Goal: Task Accomplishment & Management: Use online tool/utility

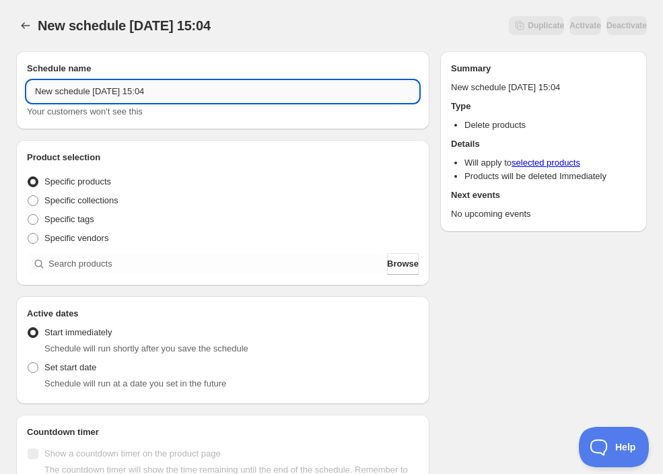
click at [153, 94] on input "New schedule Aug 20 2025 15:04" at bounding box center [223, 92] width 392 height 22
paste input "Wednesday, October 29th | 6:00PM-8:30PM | Introduction to Crocheting"
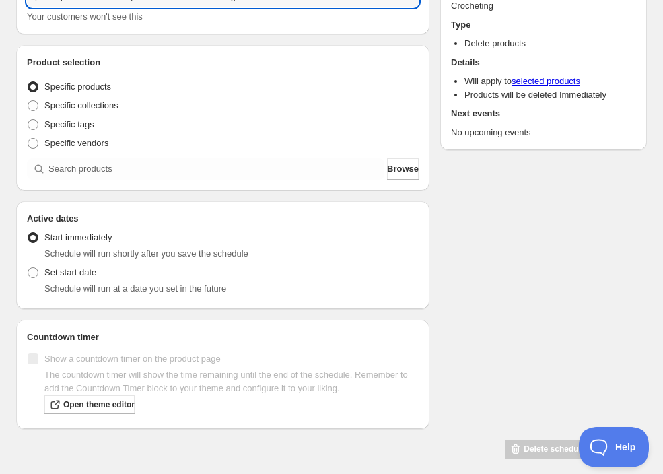
scroll to position [130, 0]
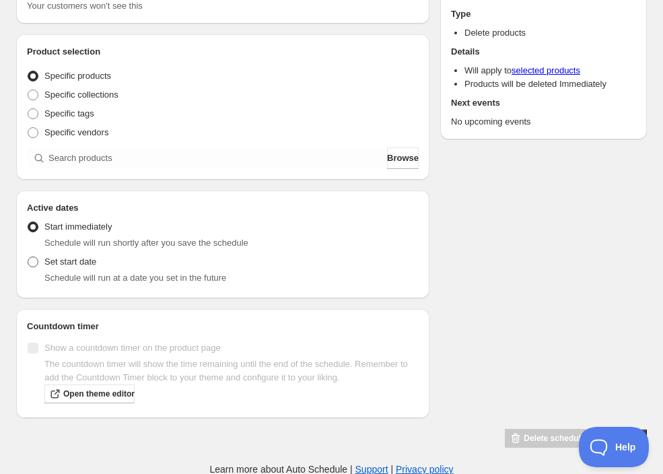
type input "Wednesday, October 29th | 6:00PM-8:30PM | Introduction to Crocheting"
click at [88, 265] on span "Set start date" at bounding box center [70, 262] width 52 height 10
click at [28, 257] on input "Set start date" at bounding box center [28, 257] width 1 height 1
radio input "true"
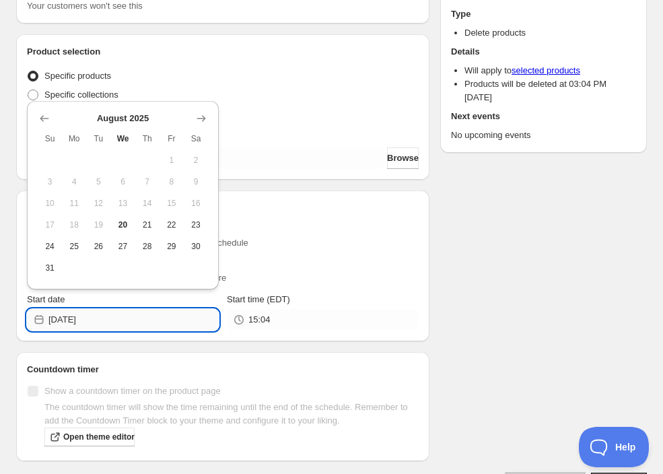
click at [114, 317] on input "2025-08-20" at bounding box center [133, 320] width 170 height 22
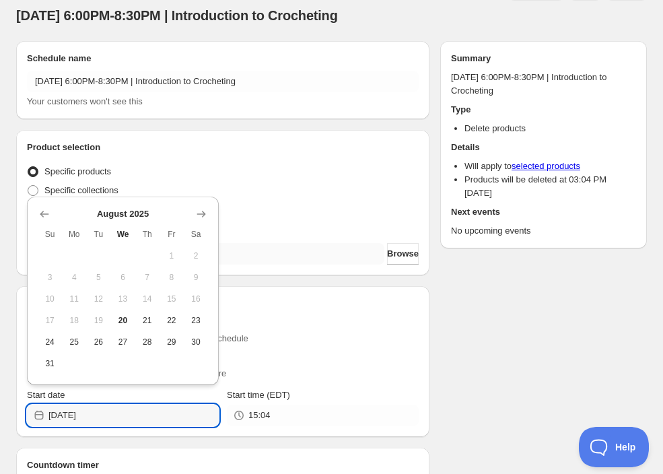
scroll to position [35, 0]
click at [204, 213] on icon "Show next month, September 2025" at bounding box center [201, 213] width 9 height 7
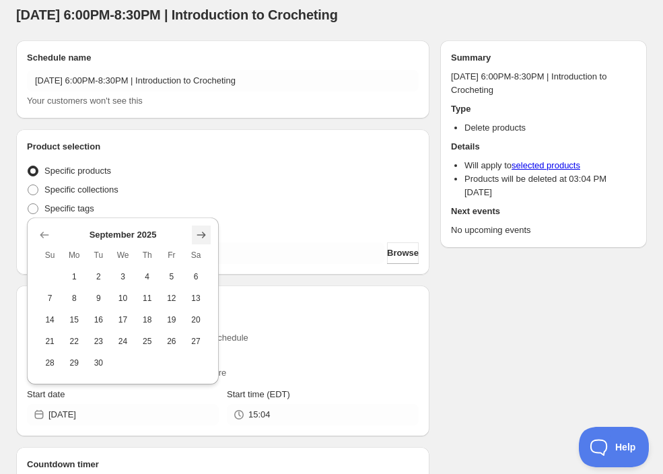
click at [209, 238] on button "Show next month, October 2025" at bounding box center [201, 235] width 19 height 19
click at [119, 367] on span "29" at bounding box center [122, 363] width 13 height 11
type input "2025-10-29"
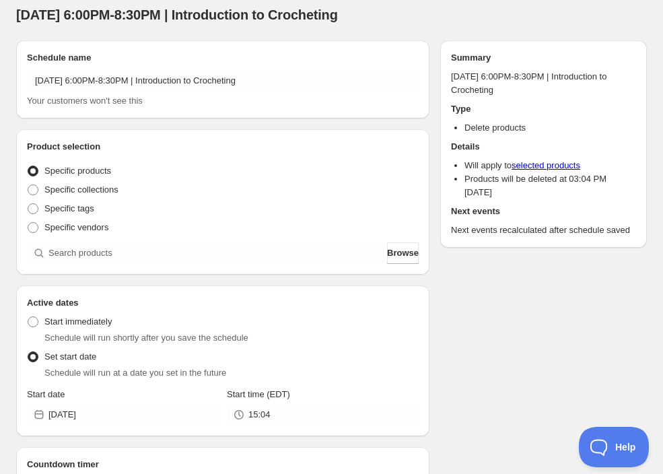
scroll to position [83, 0]
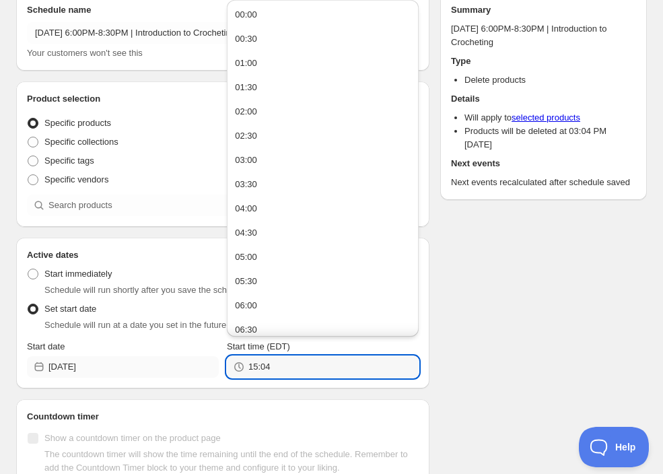
drag, startPoint x: 282, startPoint y: 371, endPoint x: 215, endPoint y: 371, distance: 67.3
click at [215, 371] on div "Start date 2025-10-29 Start time (EDT) 15:04" at bounding box center [223, 359] width 392 height 38
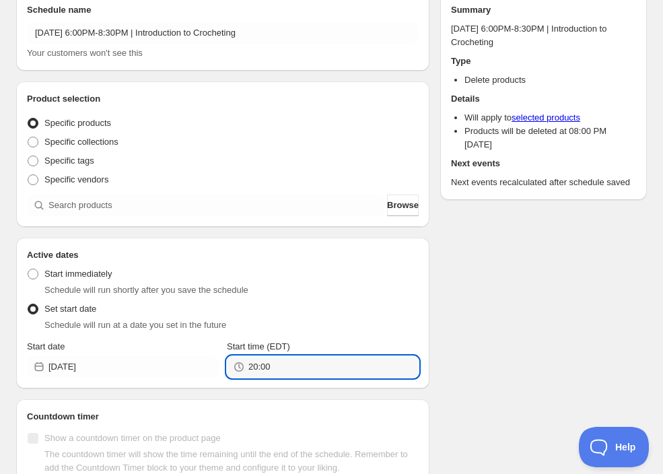
type input "20:00"
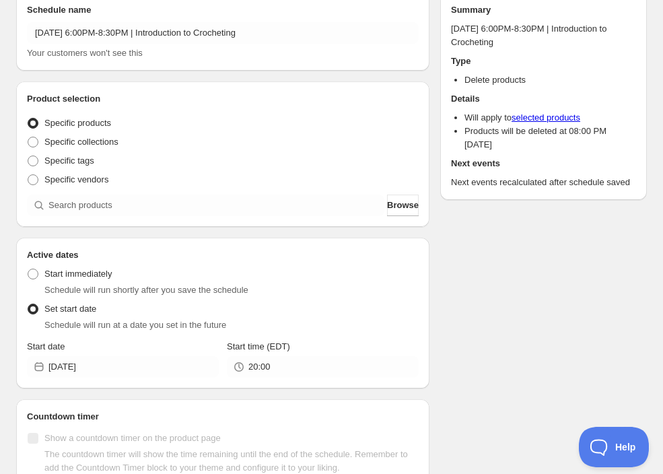
click at [611, 357] on div "Schedule name Wednesday, October 29th | 6:00PM-8:30PM | Introduction to Crochet…" at bounding box center [326, 260] width 642 height 557
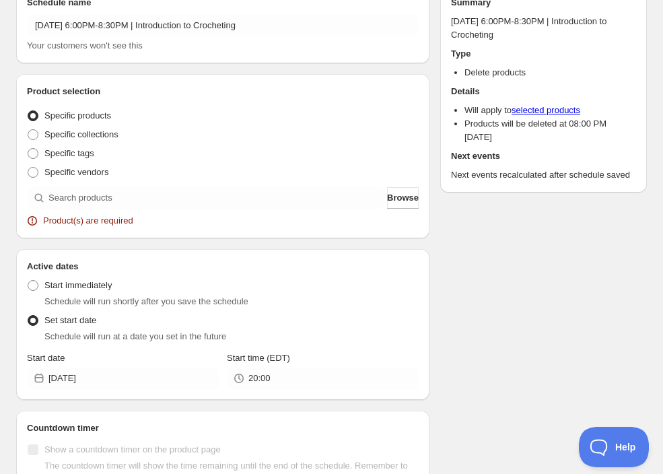
scroll to position [182, 0]
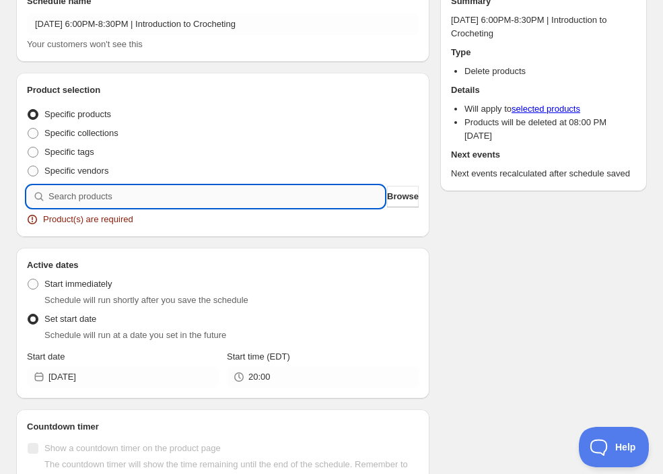
click at [150, 198] on input "search" at bounding box center [216, 197] width 336 height 22
paste input "Wednesday, October 29th | 6:00PM-8:30PM | Introduction to Crocheting"
type input "Wednesday, October 29th | 6:00PM-8:30PM | Introduction to Crocheting"
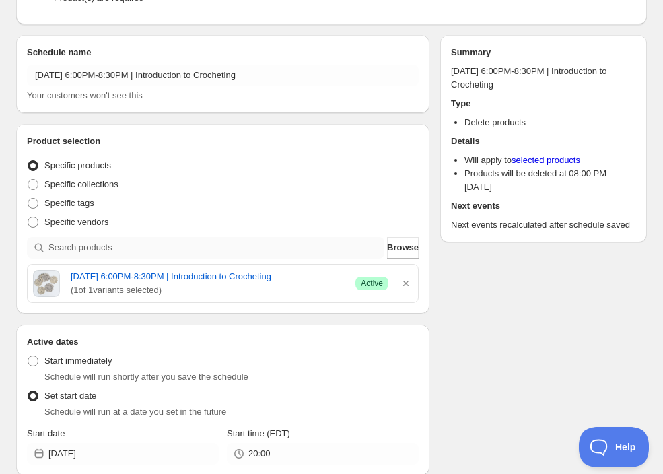
scroll to position [0, 0]
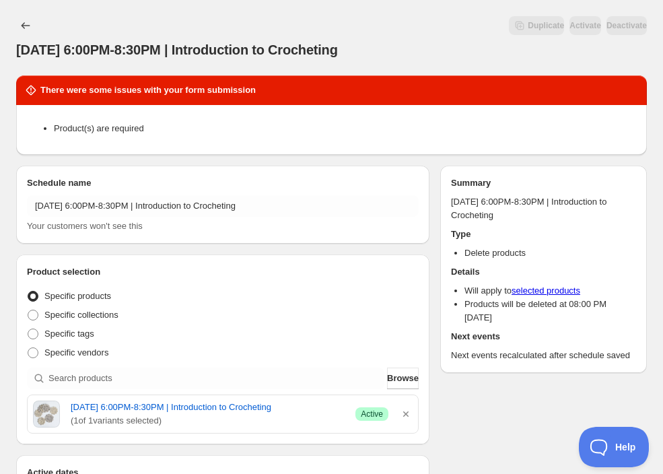
click at [388, 131] on li "Product(s) are required" at bounding box center [345, 128] width 582 height 13
